Goal: Task Accomplishment & Management: Use online tool/utility

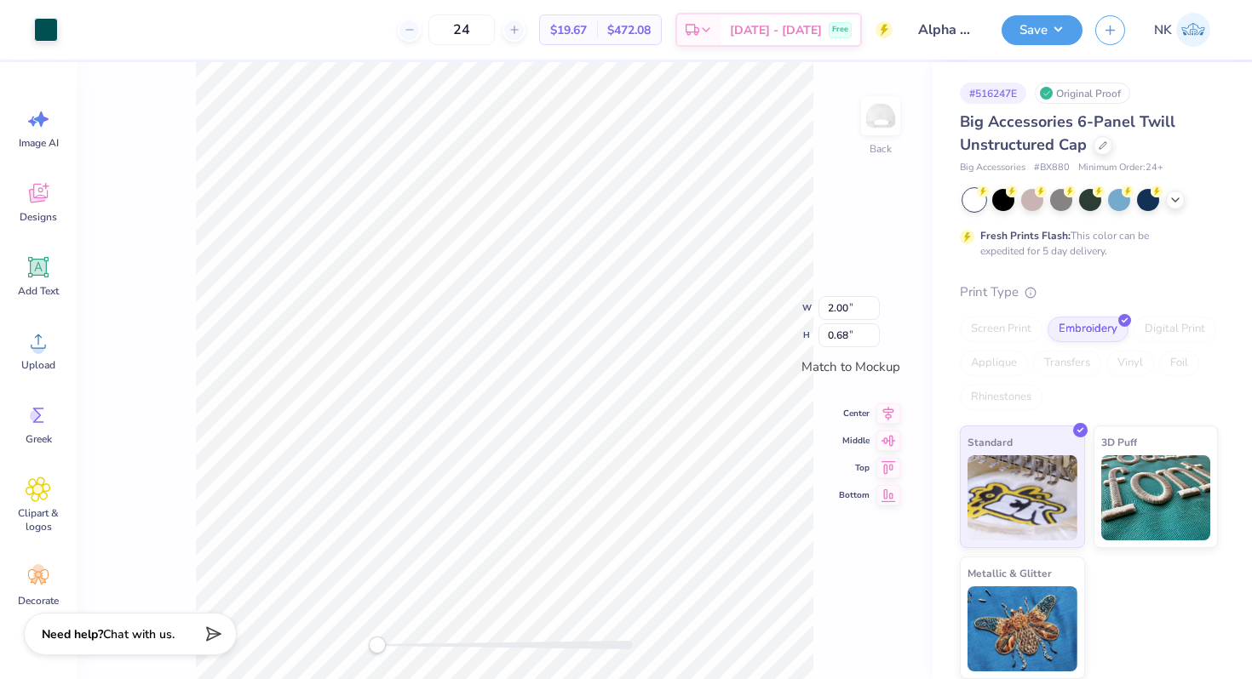
click at [1111, 136] on div "Big Accessories 6-Panel Twill Unstructured Cap" at bounding box center [1089, 134] width 258 height 46
click at [1104, 143] on icon at bounding box center [1102, 144] width 9 height 9
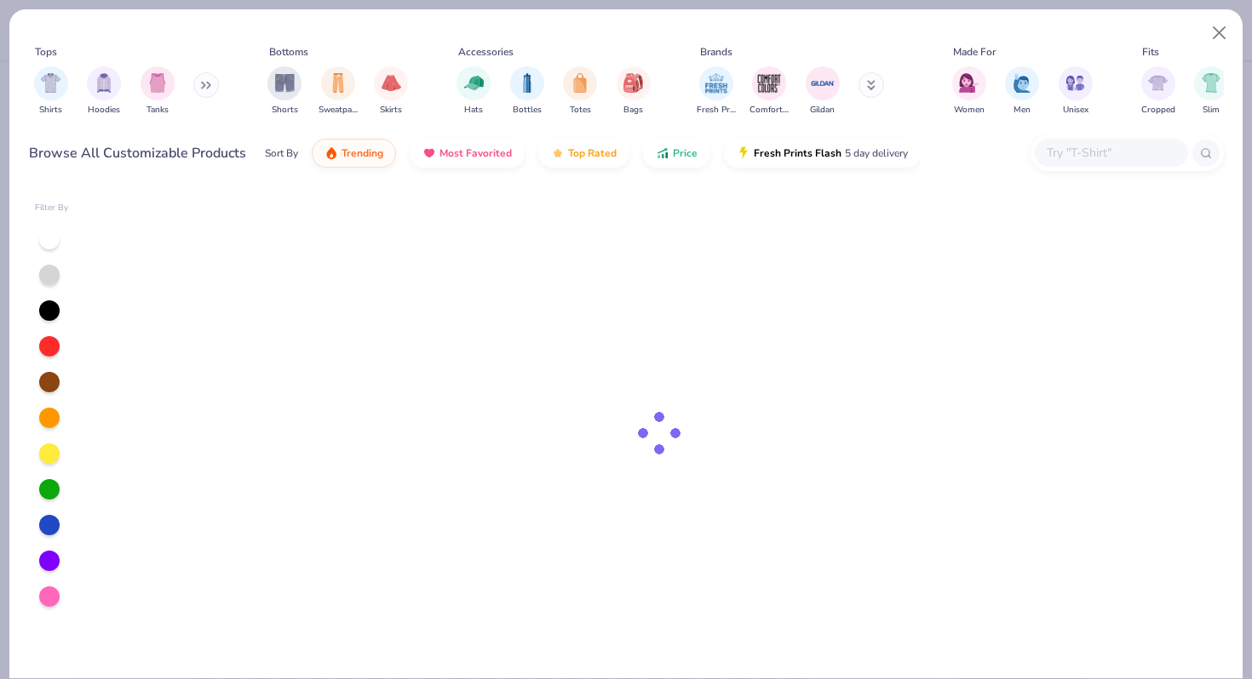
click at [1116, 152] on input "text" at bounding box center [1110, 153] width 131 height 20
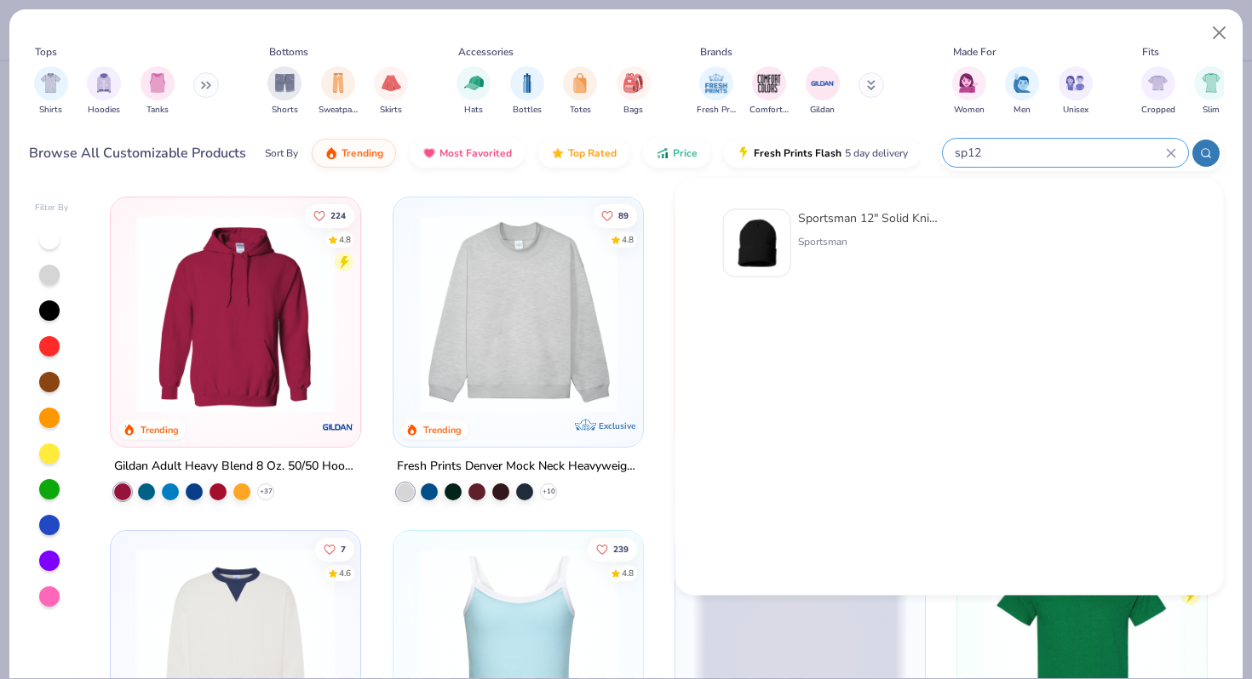
type input "sp12"
click at [827, 219] on div "Sportsman 12" Solid Knit Beanie" at bounding box center [869, 218] width 143 height 18
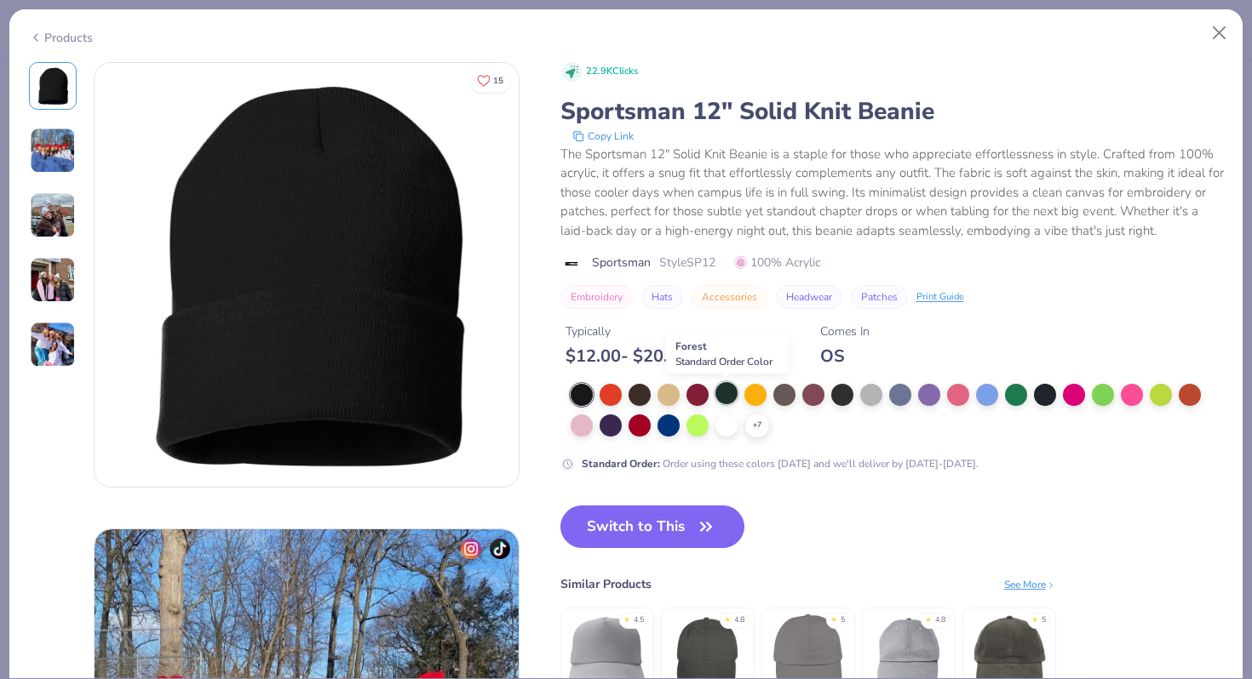
click at [728, 394] on div at bounding box center [726, 393] width 22 height 22
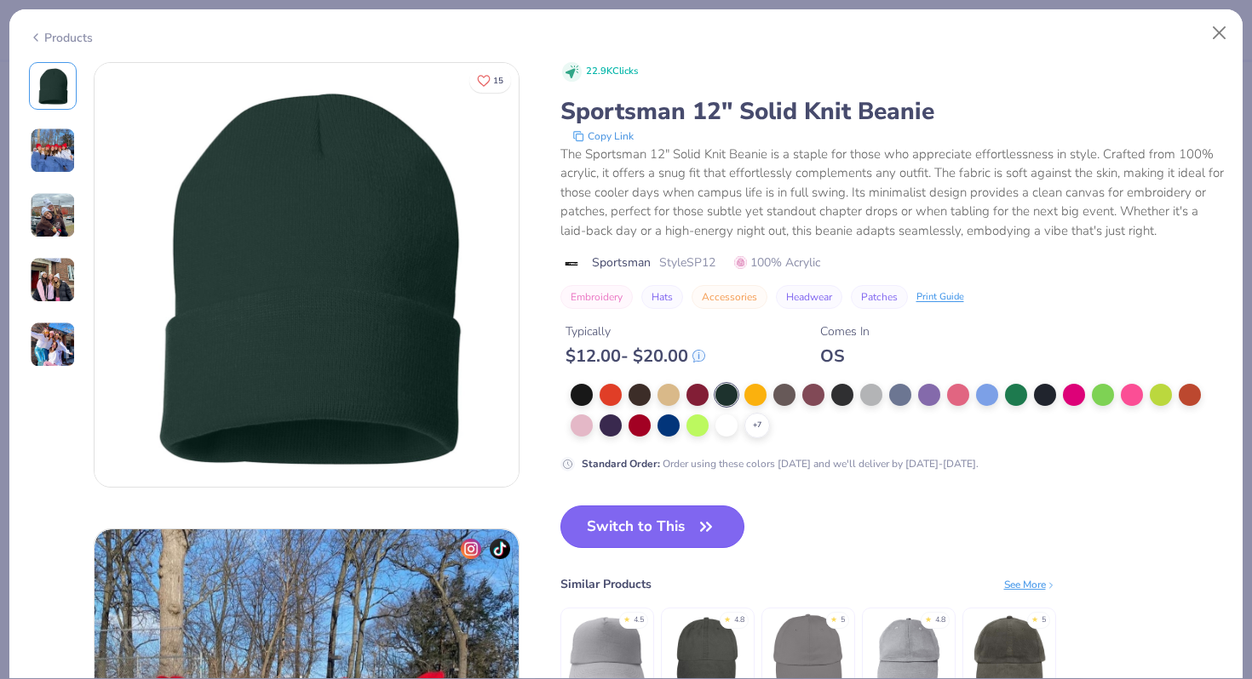
click at [700, 528] on icon "button" at bounding box center [706, 527] width 24 height 24
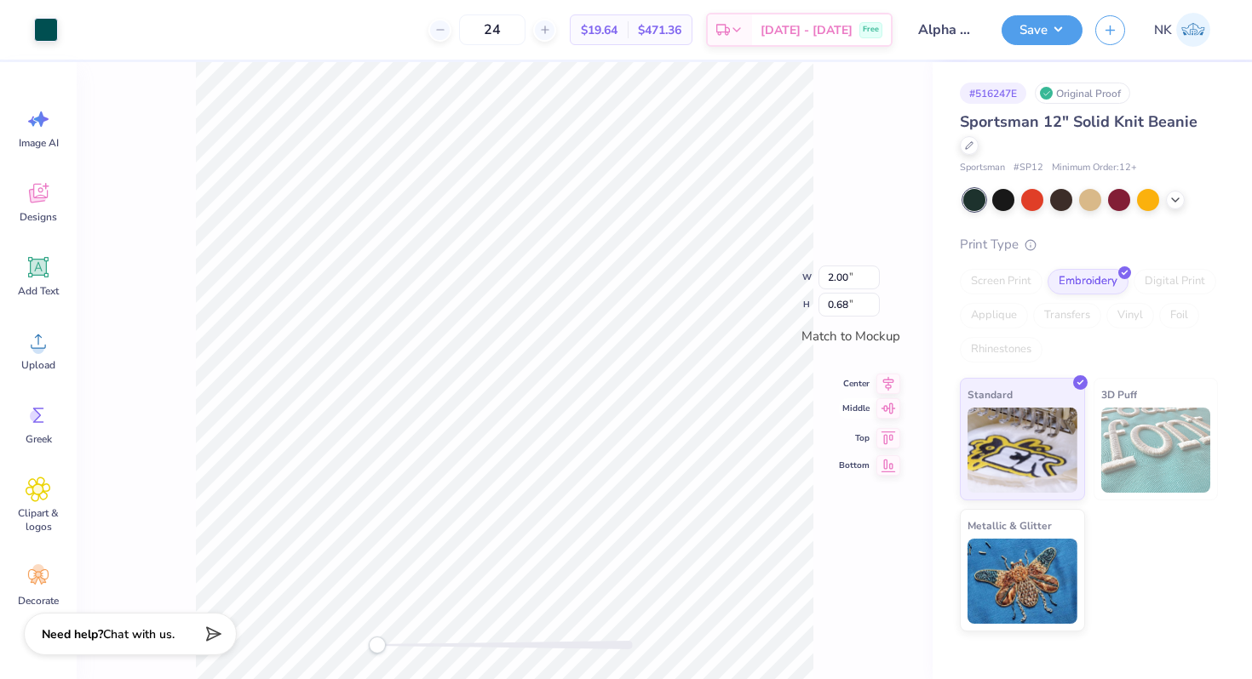
click at [890, 409] on icon at bounding box center [888, 408] width 24 height 20
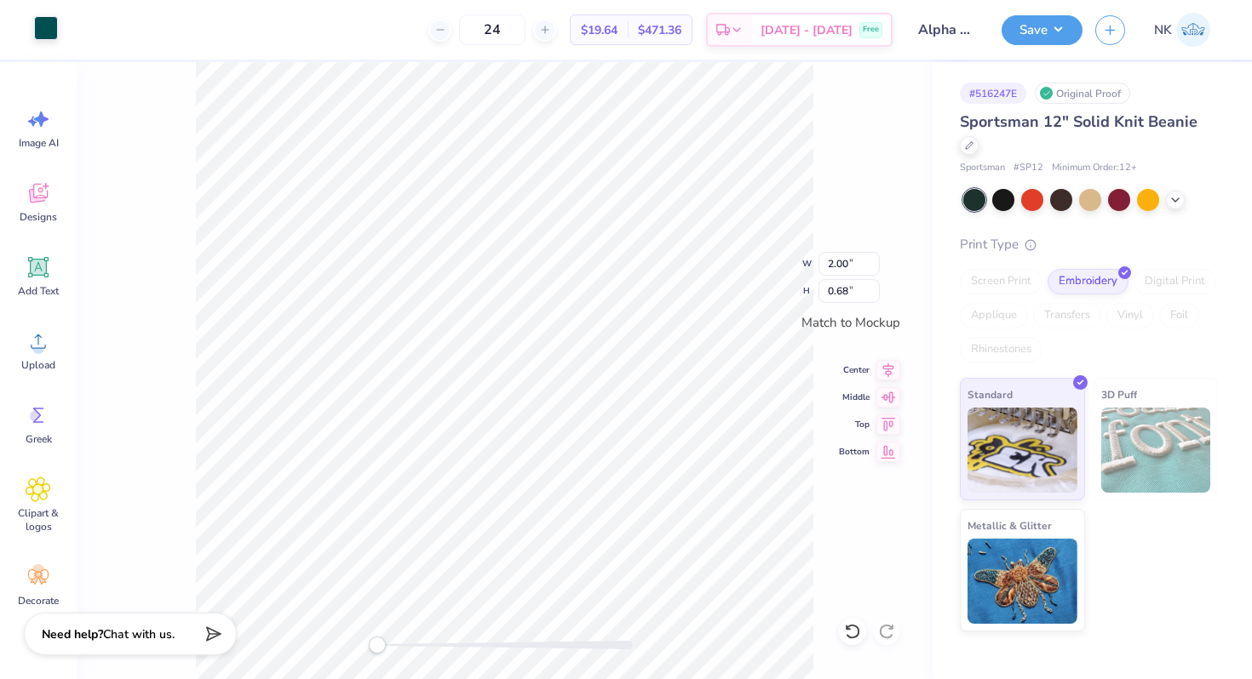
click at [45, 29] on div at bounding box center [46, 28] width 24 height 24
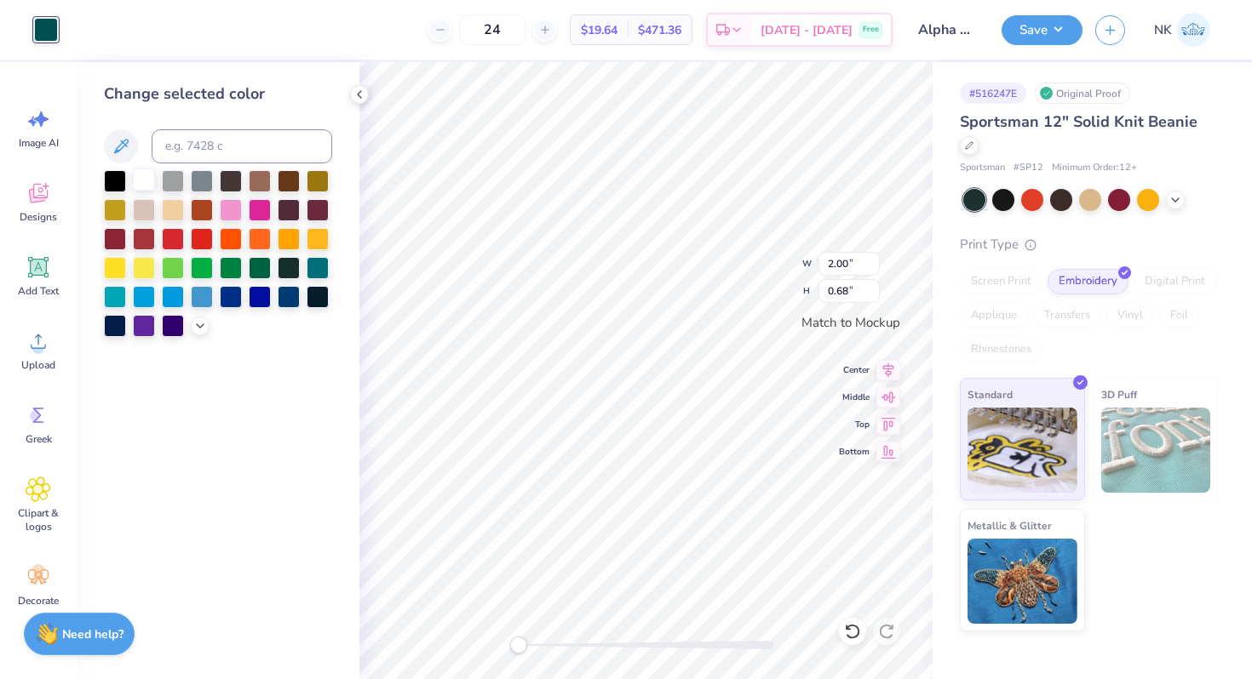
click at [140, 175] on div at bounding box center [144, 180] width 22 height 22
click at [1065, 25] on button "Save" at bounding box center [1041, 28] width 81 height 30
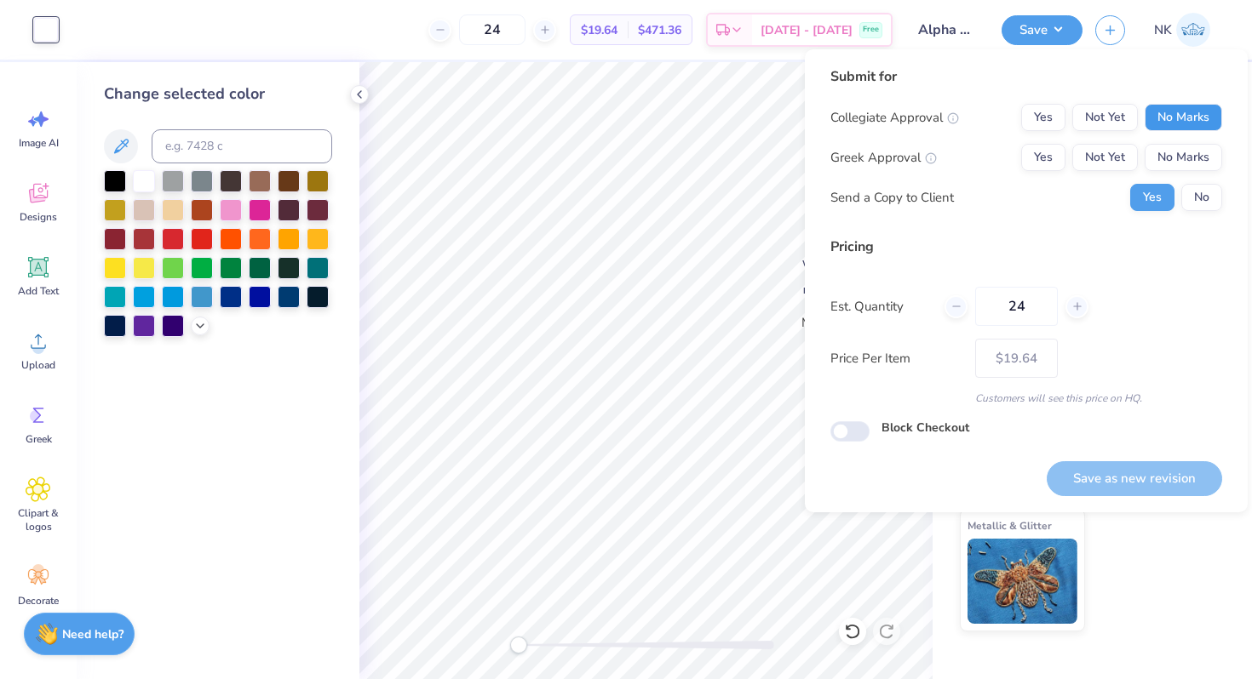
click at [1184, 118] on button "No Marks" at bounding box center [1182, 117] width 77 height 27
click at [1184, 163] on button "No Marks" at bounding box center [1182, 157] width 77 height 27
click at [1126, 470] on button "Save as new revision" at bounding box center [1133, 479] width 175 height 35
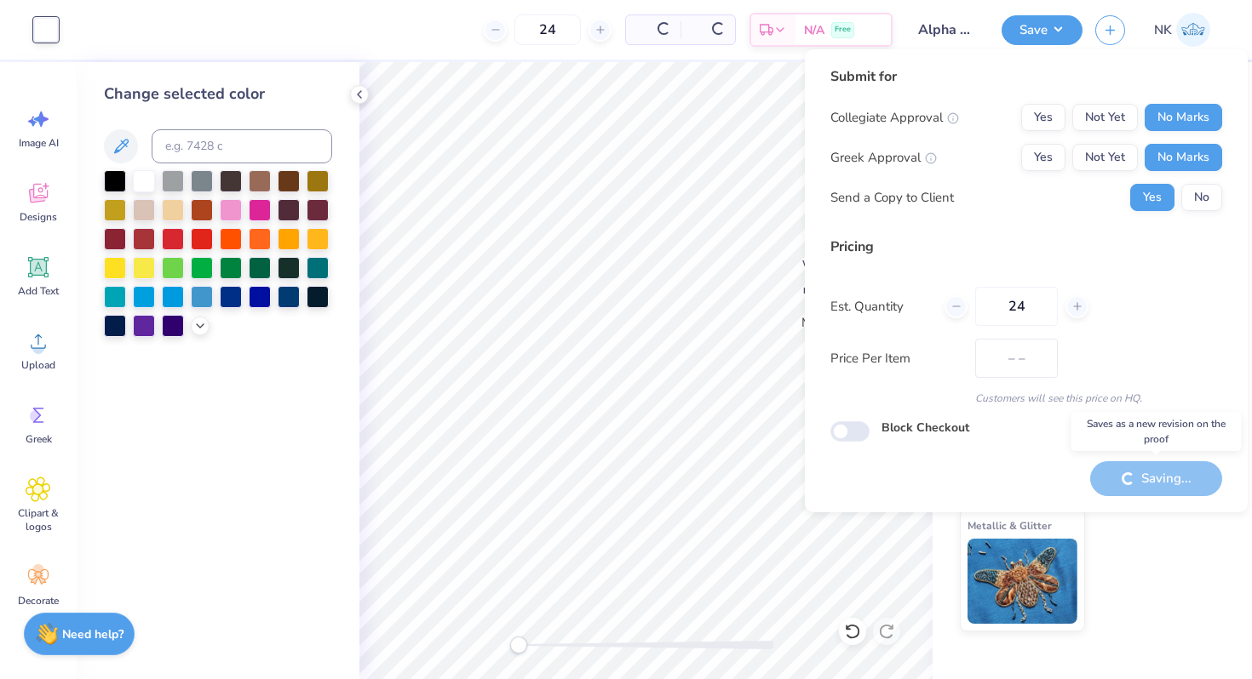
type input "$19.64"
